Goal: Information Seeking & Learning: Learn about a topic

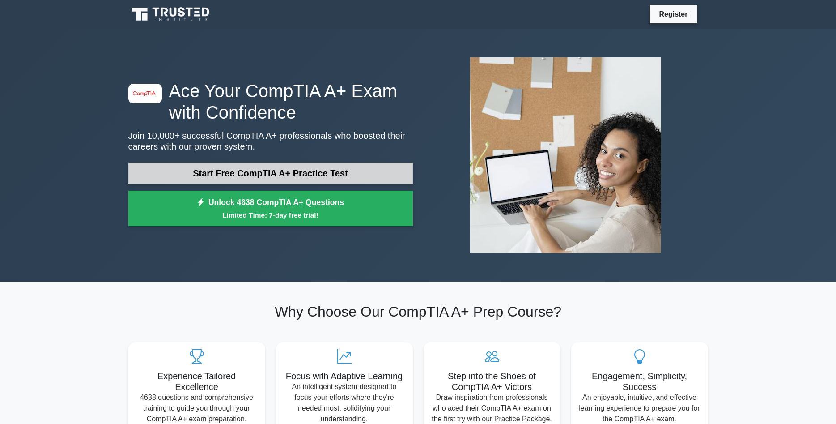
click at [303, 174] on link "Start Free CompTIA A+ Practice Test" at bounding box center [270, 172] width 285 height 21
click at [381, 166] on link "Start Free CompTIA A+ Practice Test" at bounding box center [270, 172] width 285 height 21
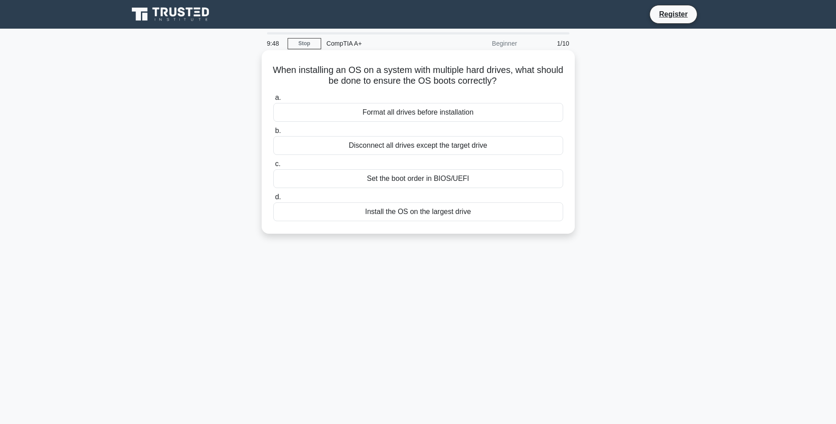
click at [507, 183] on div "Set the boot order in BIOS/UEFI" at bounding box center [418, 178] width 290 height 19
click at [273, 167] on input "c. Set the boot order in BIOS/UEFI" at bounding box center [273, 164] width 0 height 6
click at [456, 217] on div "Use zip ties or Velcro straps" at bounding box center [418, 211] width 290 height 19
click at [273, 200] on input "d. Use zip ties or Velcro straps" at bounding box center [273, 197] width 0 height 6
click at [461, 182] on div "Improved performance of virtual machines" at bounding box center [418, 178] width 290 height 19
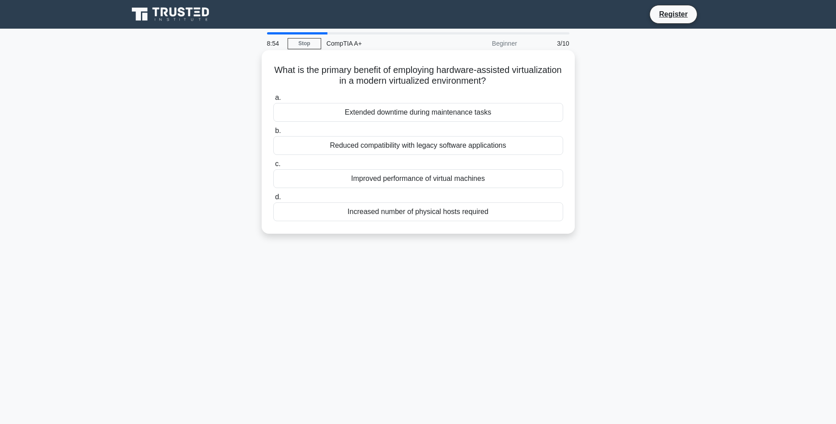
click at [273, 167] on input "c. Improved performance of virtual machines" at bounding box center [273, 164] width 0 height 6
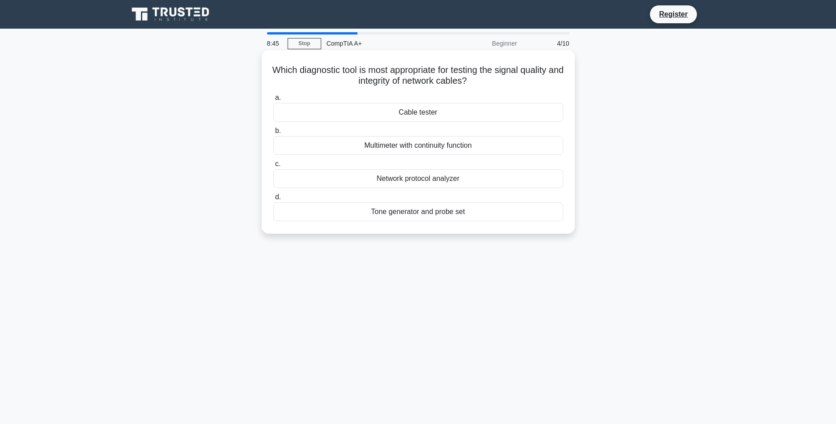
click at [465, 117] on div "Cable tester" at bounding box center [418, 112] width 290 height 19
click at [273, 101] on input "a. Cable tester" at bounding box center [273, 98] width 0 height 6
click at [510, 216] on div "Pea-sized drop in the center" at bounding box center [418, 211] width 290 height 19
click at [273, 200] on input "d. Pea-sized drop in the center" at bounding box center [273, 197] width 0 height 6
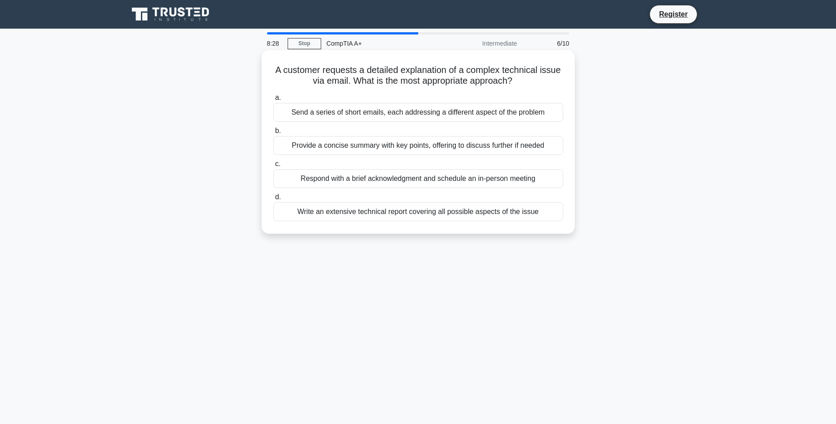
click at [539, 223] on div "a. Send a series of short emails, each addressing a different aspect of the pro…" at bounding box center [418, 156] width 301 height 132
click at [490, 214] on div "Write an extensive technical report covering all possible aspects of the issue" at bounding box center [418, 211] width 290 height 19
click at [273, 200] on input "d. Write an extensive technical report covering all possible aspects of the iss…" at bounding box center [273, 197] width 0 height 6
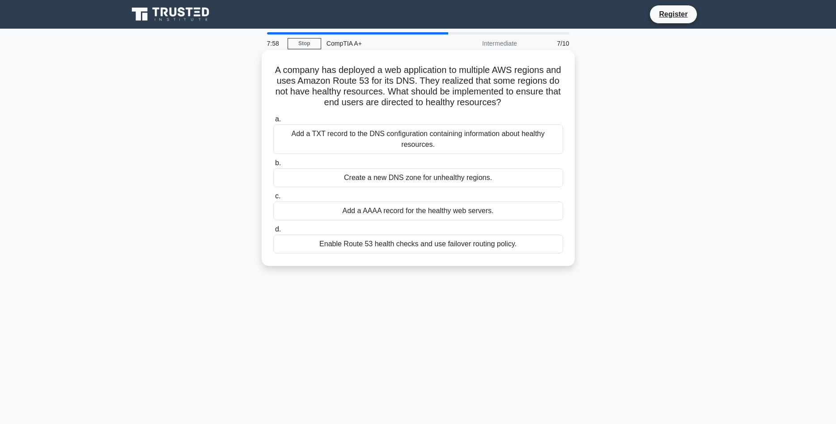
click at [510, 188] on div "a. Add a TXT record to the DNS configuration containing information about healt…" at bounding box center [418, 183] width 301 height 143
click at [503, 184] on div "Create a new DNS zone for unhealthy regions." at bounding box center [418, 177] width 290 height 19
click at [273, 166] on input "b. Create a new DNS zone for unhealthy regions." at bounding box center [273, 163] width 0 height 6
